Goal: Information Seeking & Learning: Learn about a topic

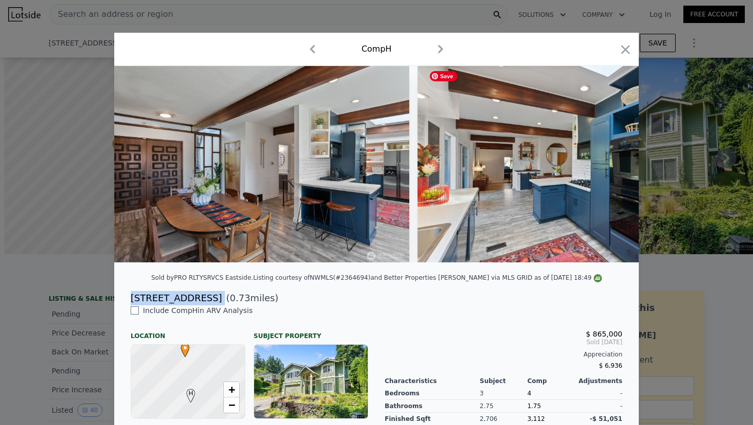
scroll to position [0, 3804]
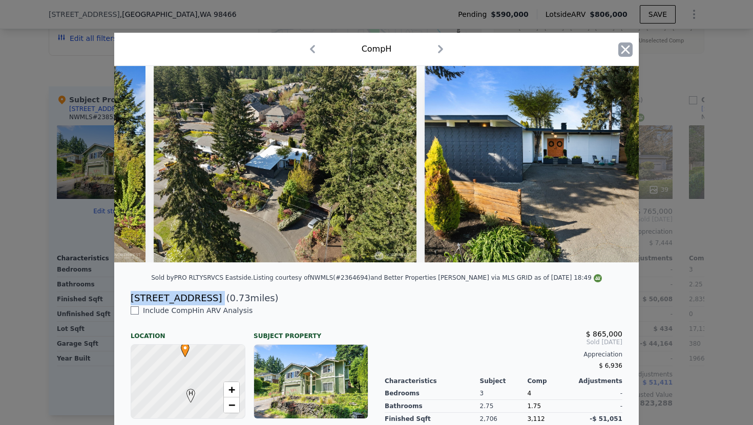
click at [626, 50] on icon "button" at bounding box center [625, 49] width 9 height 9
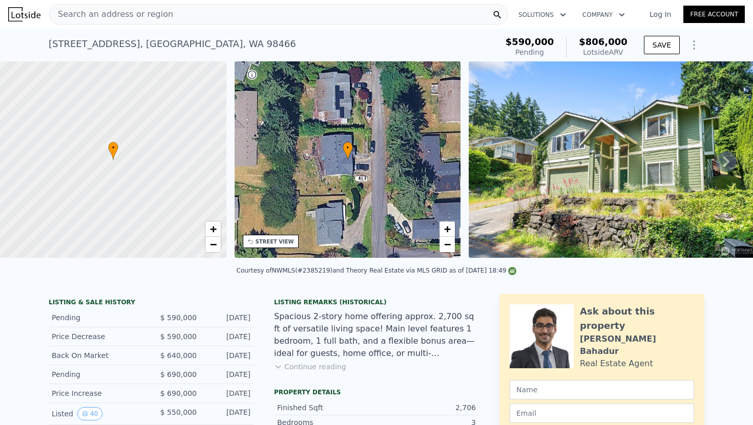
click at [181, 18] on div "Search an address or region" at bounding box center [278, 14] width 459 height 20
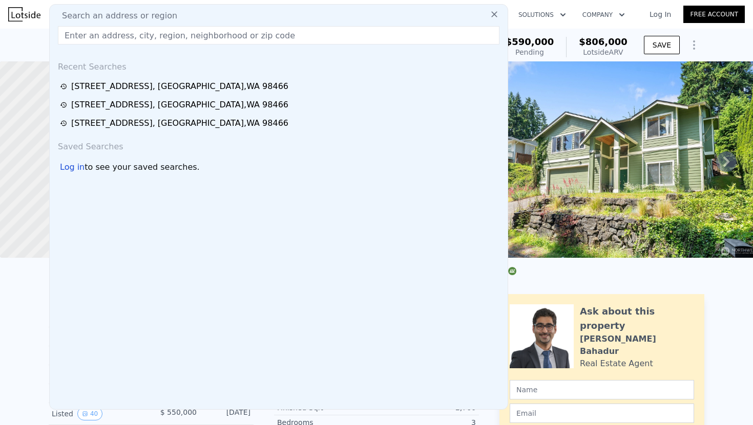
click at [377, 34] on body "Search an address or region Search an address or region Recent Searches [STREET…" at bounding box center [376, 212] width 753 height 425
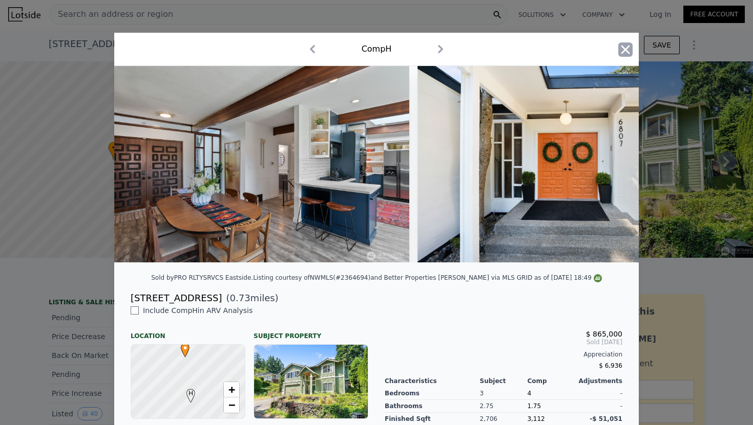
click at [620, 53] on icon "button" at bounding box center [625, 49] width 14 height 14
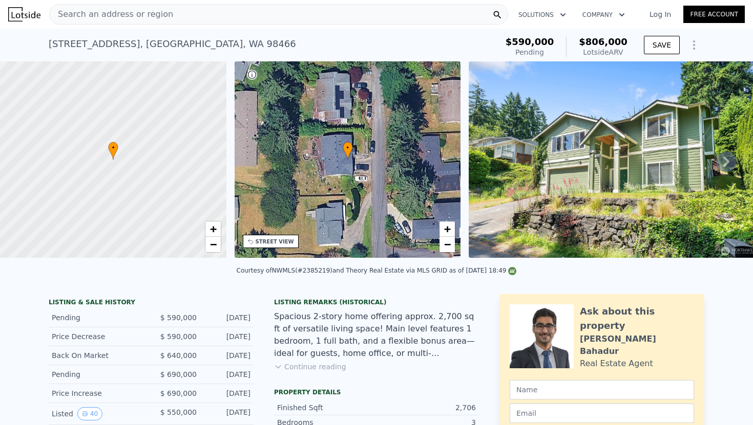
click at [246, 6] on div "Search an address or region" at bounding box center [278, 14] width 459 height 20
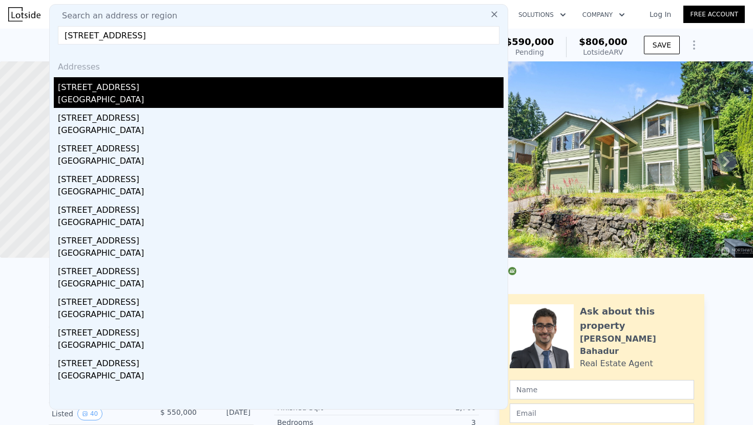
type input "[STREET_ADDRESS]"
click at [118, 82] on div "[STREET_ADDRESS]" at bounding box center [280, 85] width 445 height 16
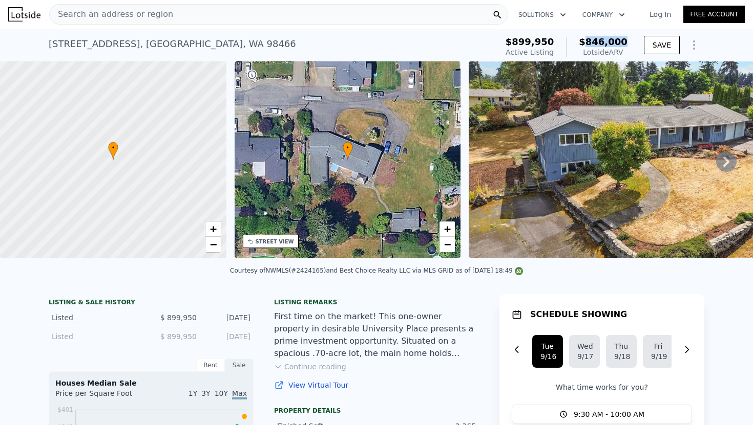
drag, startPoint x: 632, startPoint y: 41, endPoint x: 588, endPoint y: 41, distance: 43.5
click at [588, 41] on div "$899,950 Active Listing $846,000 Lotside ARV" at bounding box center [566, 47] width 130 height 29
click at [588, 41] on span "$846,000" at bounding box center [602, 41] width 49 height 11
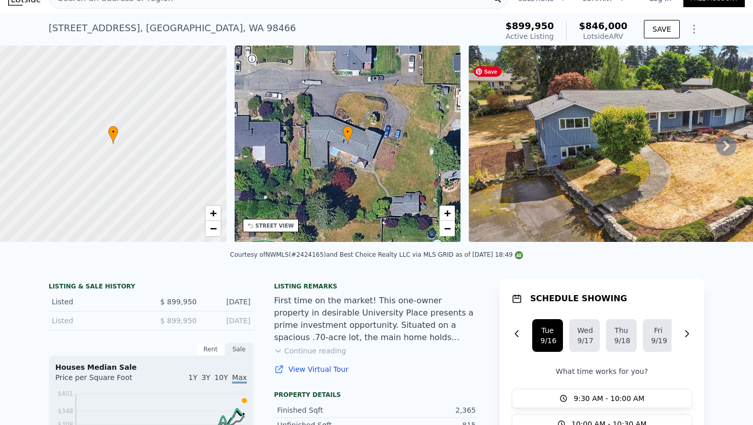
scroll to position [17, 0]
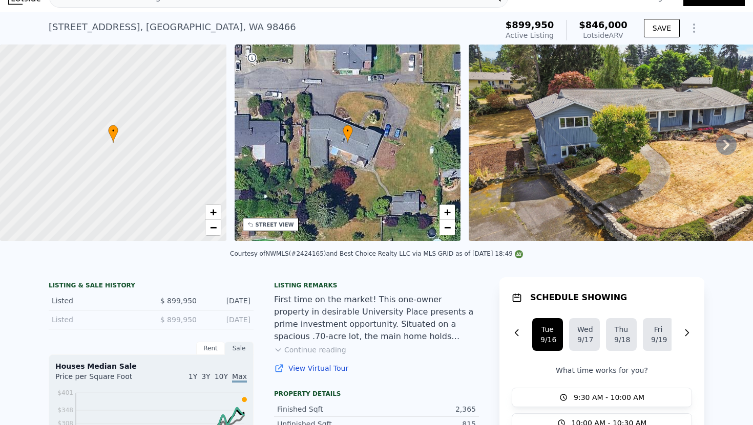
click at [723, 139] on icon at bounding box center [726, 145] width 20 height 20
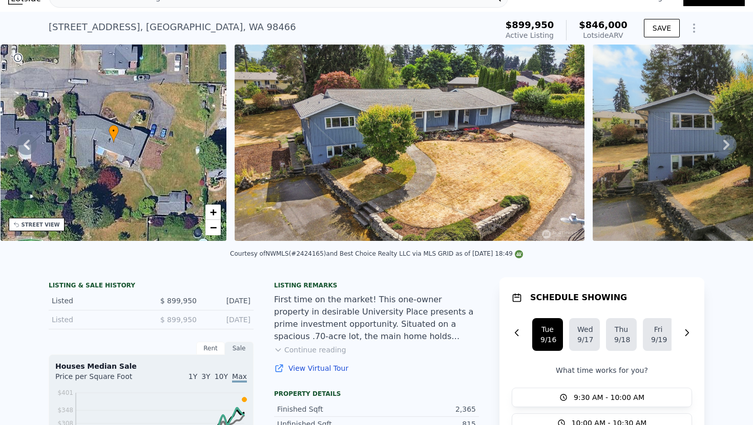
click at [723, 139] on icon at bounding box center [726, 145] width 20 height 20
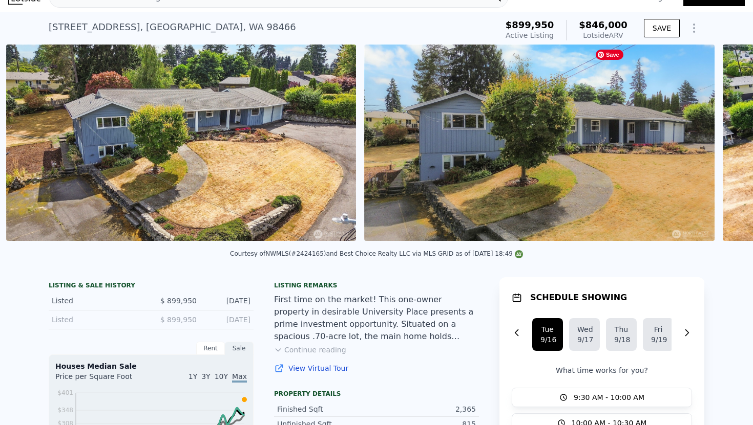
scroll to position [0, 468]
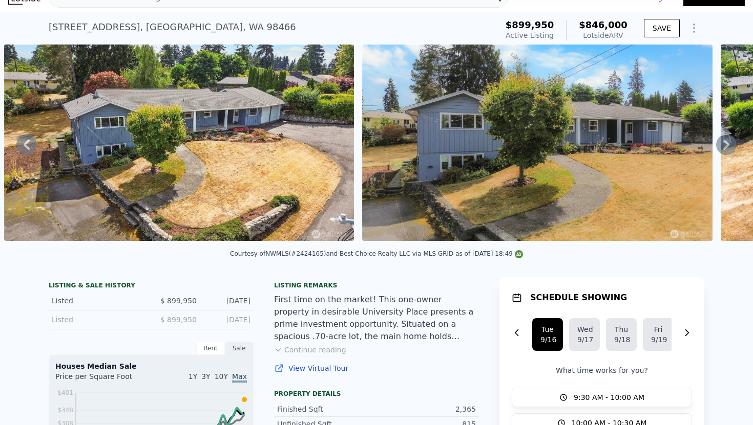
click at [728, 146] on icon at bounding box center [726, 145] width 20 height 20
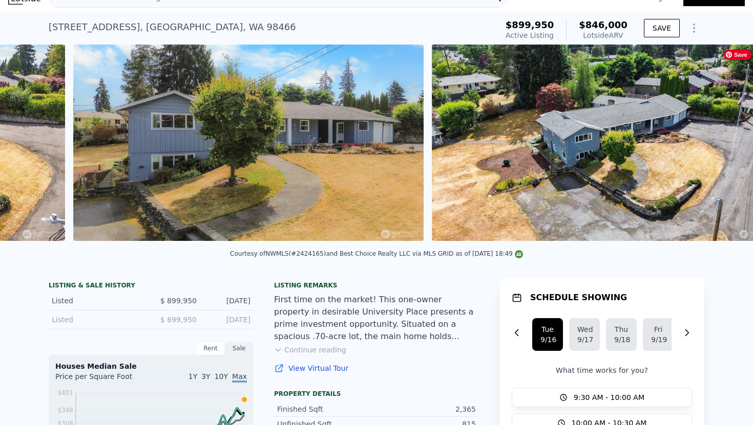
scroll to position [0, 826]
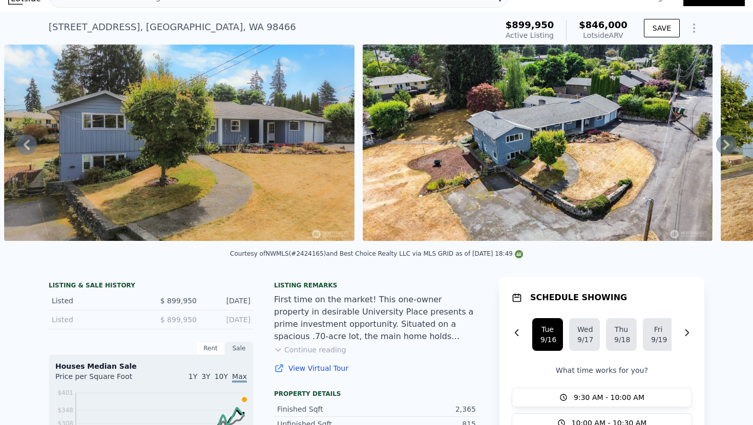
click at [728, 146] on icon at bounding box center [726, 145] width 20 height 20
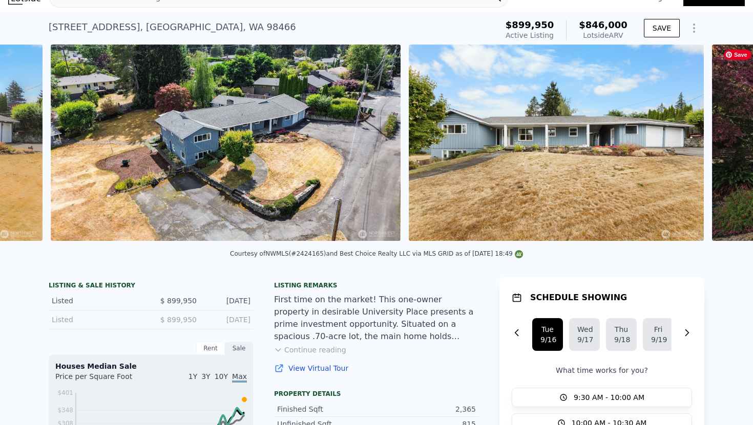
scroll to position [0, 1185]
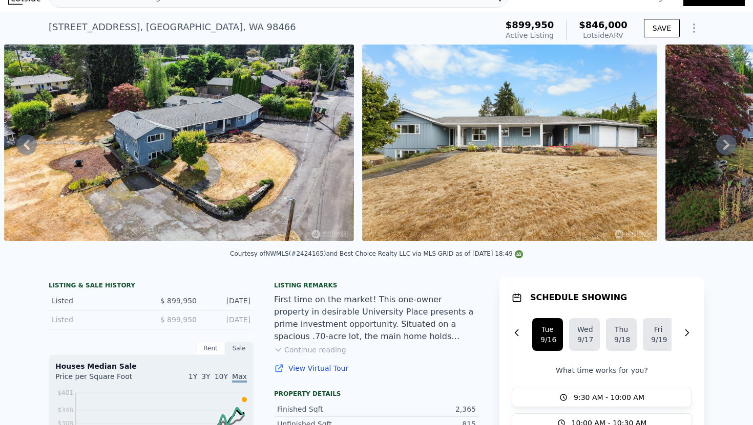
click at [727, 146] on icon at bounding box center [726, 145] width 20 height 20
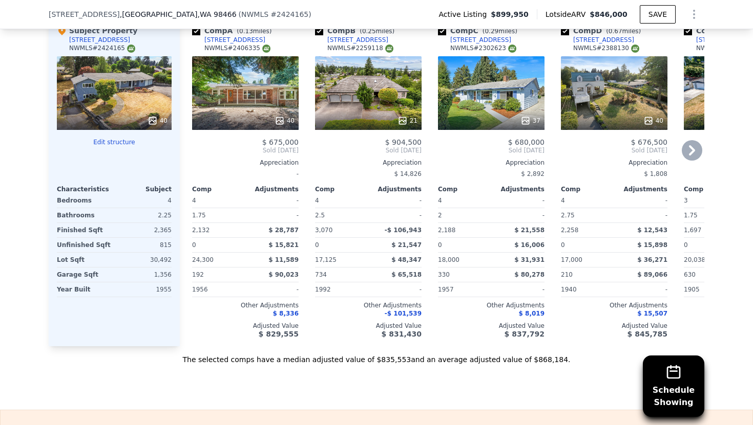
scroll to position [1258, 0]
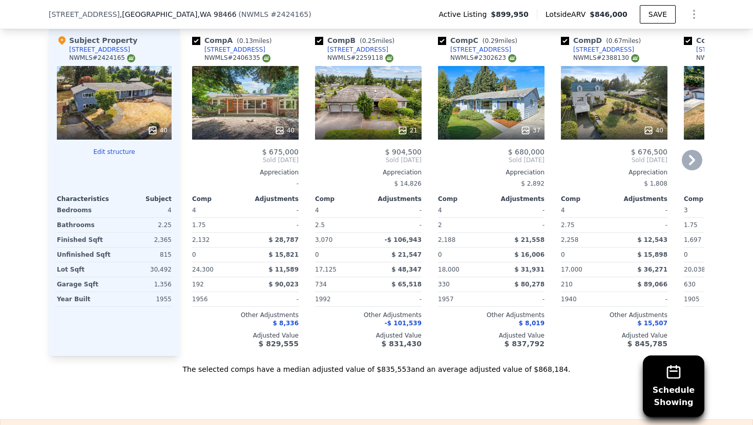
click at [357, 203] on div "Comp" at bounding box center [341, 199] width 53 height 8
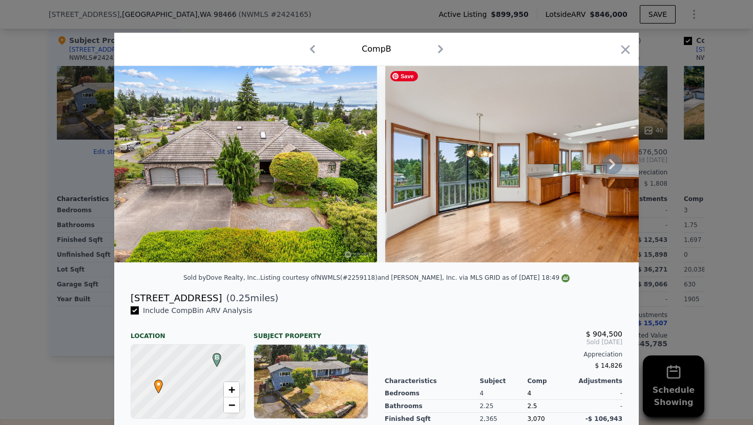
click at [618, 172] on img at bounding box center [532, 164] width 295 height 197
click at [614, 170] on icon at bounding box center [612, 164] width 20 height 20
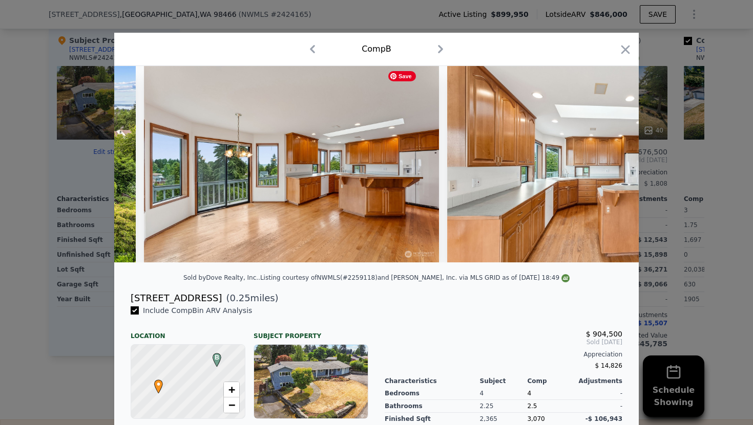
click at [614, 170] on img at bounding box center [594, 164] width 295 height 197
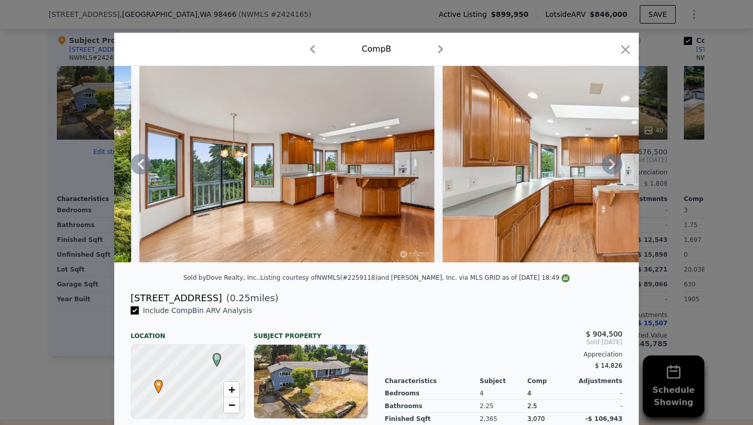
click at [614, 170] on icon at bounding box center [612, 164] width 20 height 20
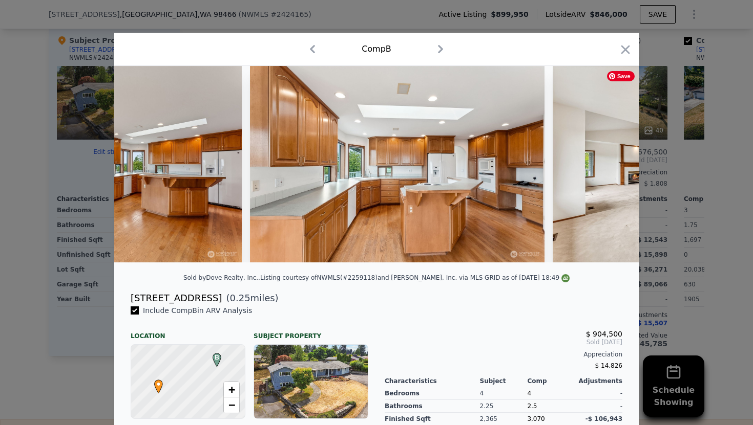
scroll to position [0, 491]
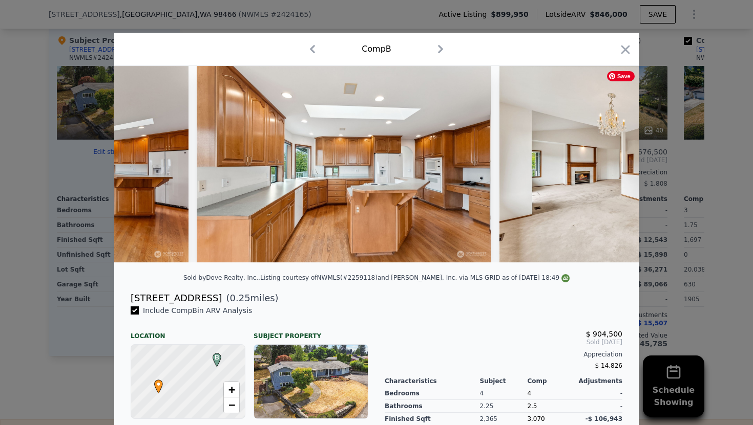
click at [610, 165] on img at bounding box center [646, 164] width 295 height 197
click at [443, 50] on icon "button" at bounding box center [440, 49] width 16 height 16
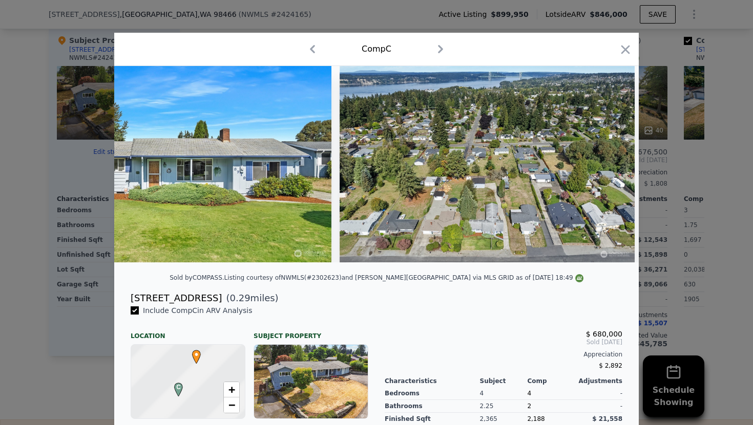
scroll to position [0, 120]
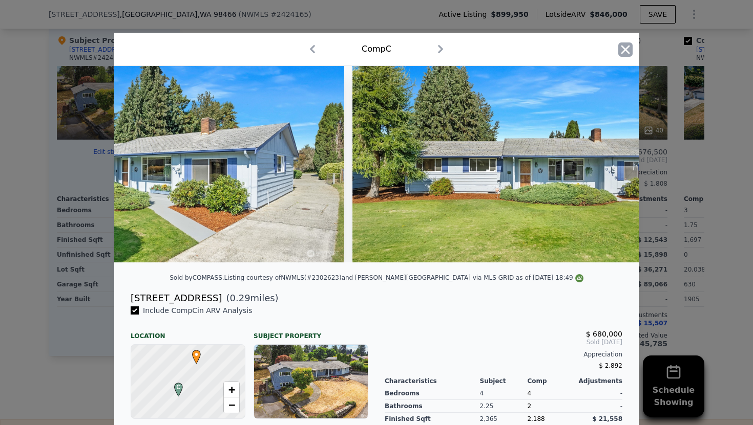
click at [631, 50] on icon "button" at bounding box center [625, 49] width 14 height 14
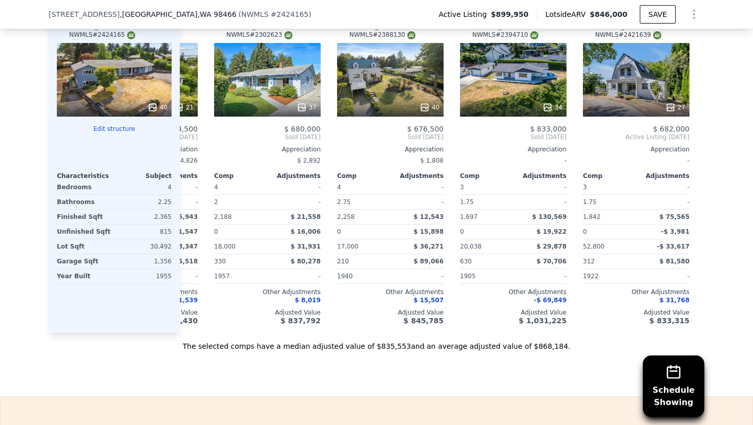
scroll to position [0, 238]
